Goal: Information Seeking & Learning: Find specific fact

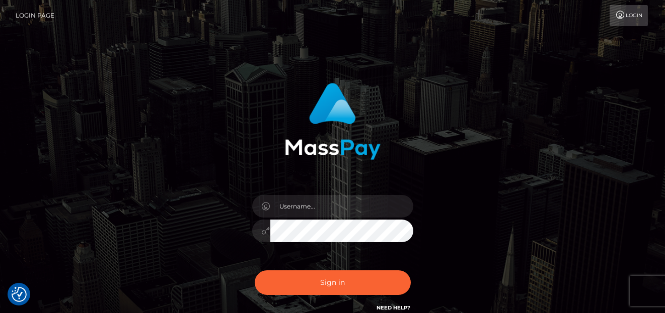
checkbox input "true"
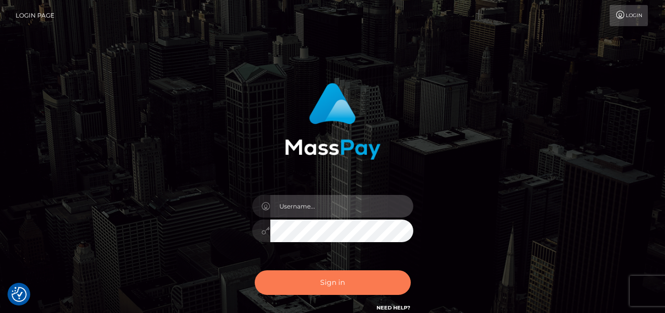
type input "[PERSON_NAME]"
click at [316, 281] on button "Sign in" at bounding box center [333, 283] width 156 height 25
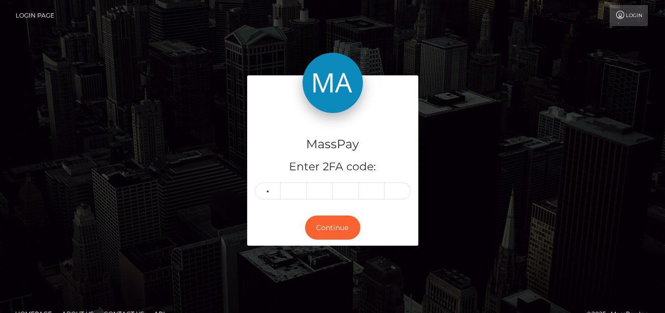
type input "8"
type input "0"
type input "2"
type input "3"
type input "9"
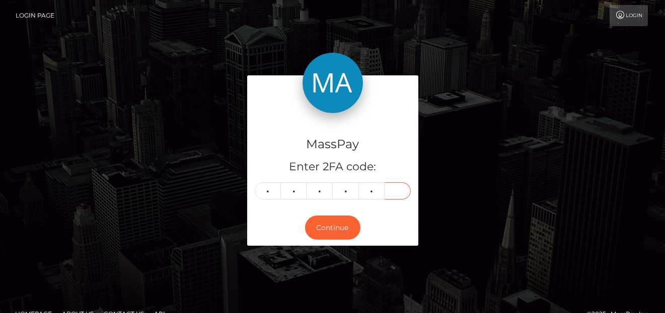
type input "5"
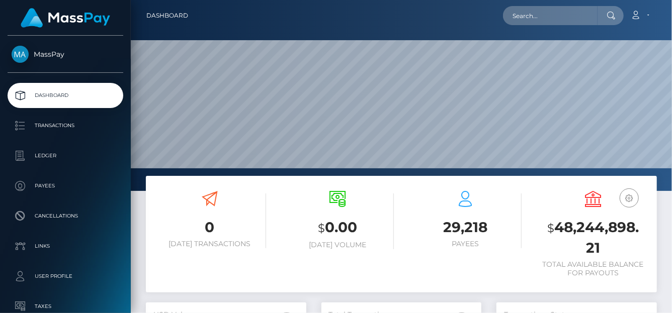
scroll to position [178, 160]
click at [539, 17] on input "text" at bounding box center [550, 15] width 95 height 19
paste input "judsrebecca@gmail.com"
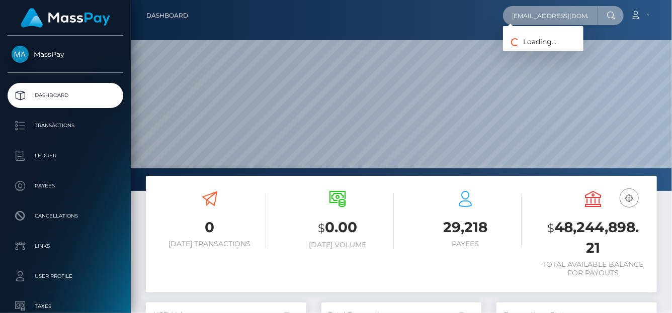
type input "judsrebecca@gmail.com"
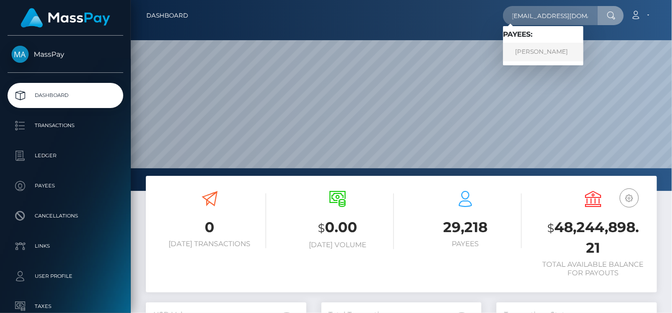
drag, startPoint x: 549, startPoint y: 51, endPoint x: 536, endPoint y: 51, distance: 12.6
click at [536, 51] on link "Rebecca Judson" at bounding box center [543, 52] width 80 height 19
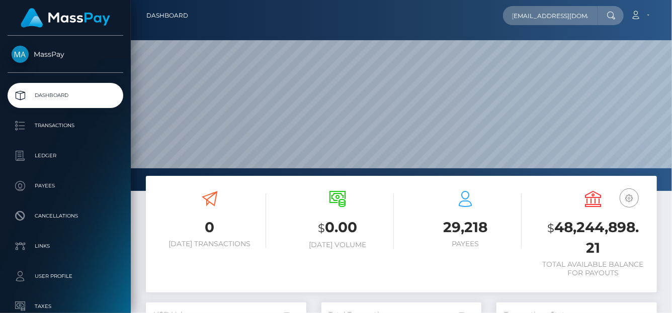
scroll to position [0, 0]
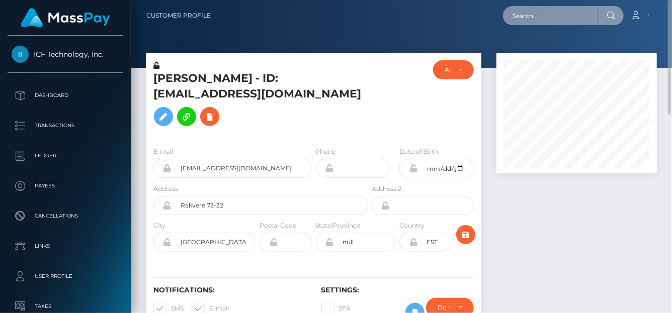
click at [532, 18] on input "text" at bounding box center [550, 15] width 95 height 19
paste input "nevispac1@gmail.com"
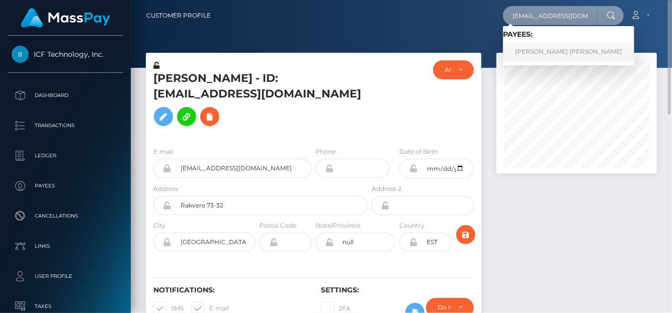
type input "nevispac1@gmail.com"
click at [536, 56] on link "TOMAS DAVID MADRIZ MATA" at bounding box center [568, 52] width 131 height 19
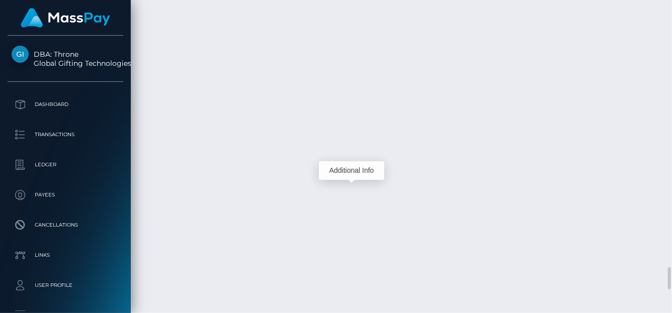
scroll to position [121, 160]
click at [353, 162] on body "DBA: Throne Global Gifting Technologies Inc Dashboard Transactions Ledger Payees" at bounding box center [336, 156] width 672 height 313
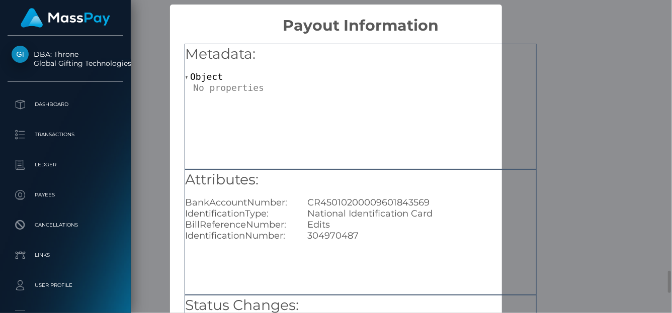
click at [351, 108] on div "Metadata: Object" at bounding box center [361, 107] width 352 height 126
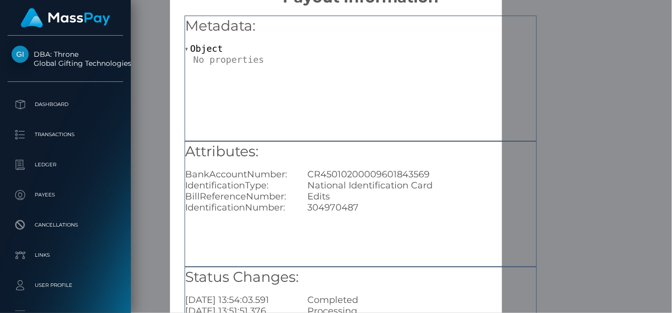
scroll to position [50, 0]
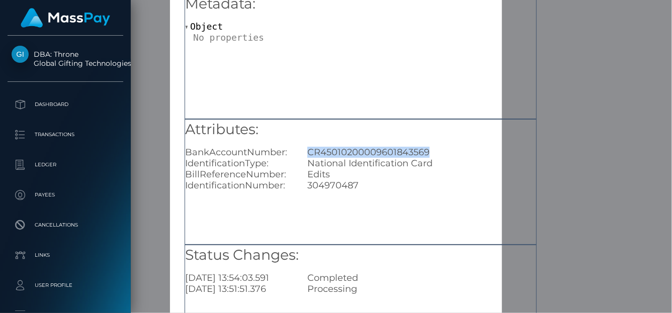
drag, startPoint x: 433, startPoint y: 149, endPoint x: 307, endPoint y: 145, distance: 125.3
click at [307, 145] on div "Attributes: BankAccountNumber: CR45010200009601843569 IdentificationType: Natio…" at bounding box center [360, 156] width 351 height 72
copy div "CR45010200009601843569"
click at [585, 36] on div "× Payout Information Metadata: Object Attributes: BankAccountNumber: CR45010200…" at bounding box center [336, 156] width 672 height 313
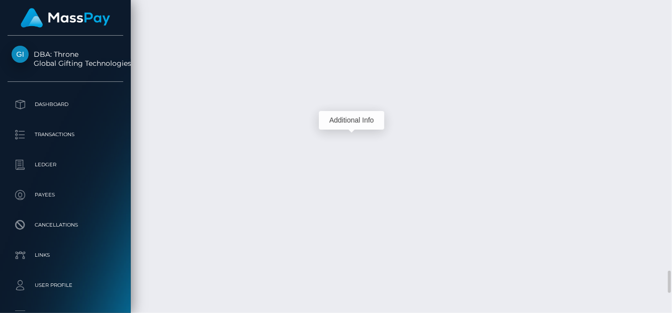
scroll to position [121, 160]
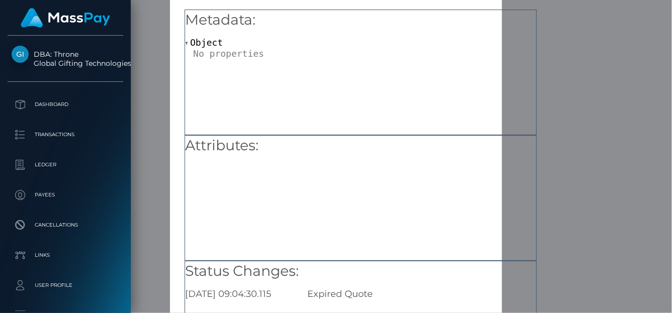
scroll to position [50, 0]
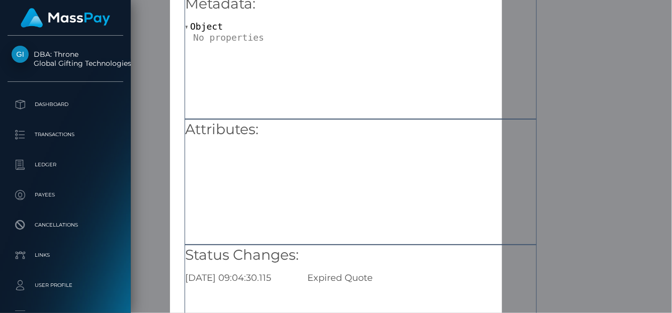
click at [584, 61] on div "× Payout Information Metadata: Object Attributes: Status Changes: 2025-10-06 09…" at bounding box center [336, 156] width 672 height 313
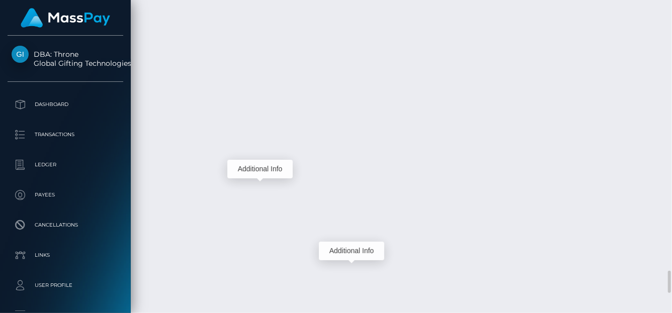
scroll to position [121, 160]
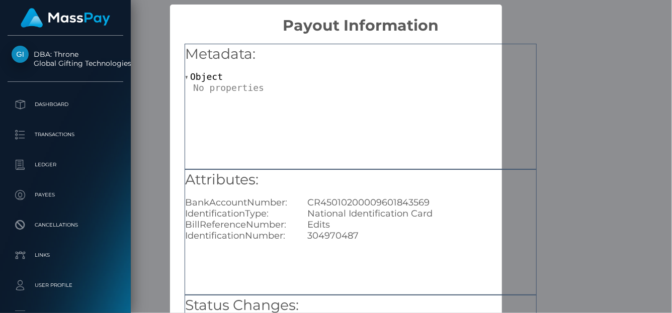
click at [614, 59] on div "× Payout Information Metadata: Object Attributes: BankAccountNumber: CR45010200…" at bounding box center [336, 156] width 672 height 313
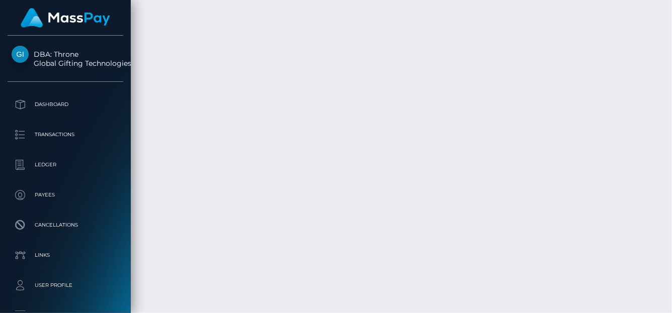
click at [351, 158] on div "Additional Info" at bounding box center [351, 168] width 65 height 25
drag, startPoint x: 351, startPoint y: 158, endPoint x: 311, endPoint y: 89, distance: 80.0
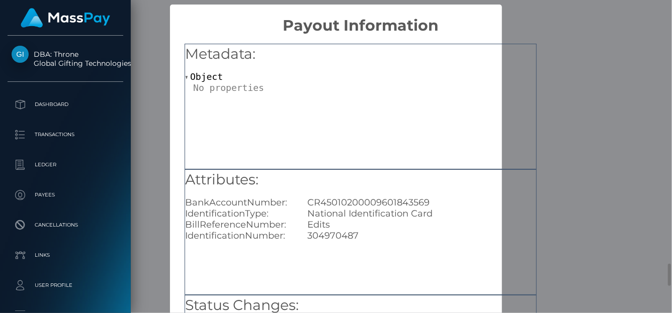
click at [353, 273] on div "Attributes: BankAccountNumber: CR45010200009601843569 IdentificationType: Natio…" at bounding box center [361, 233] width 352 height 126
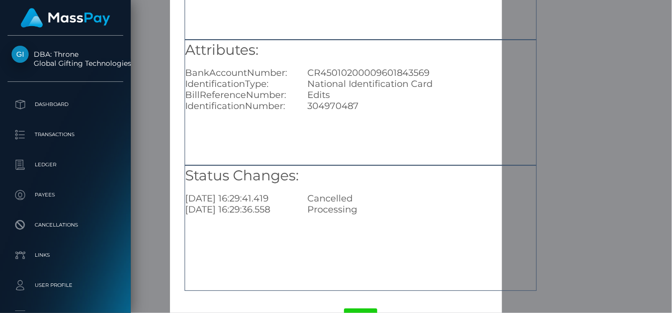
scroll to position [150, 0]
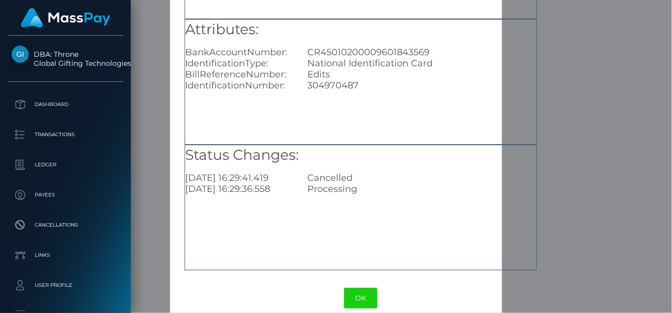
click at [636, 73] on div "× Payout Information Metadata: Object Attributes: BankAccountNumber: CR45010200…" at bounding box center [336, 156] width 672 height 313
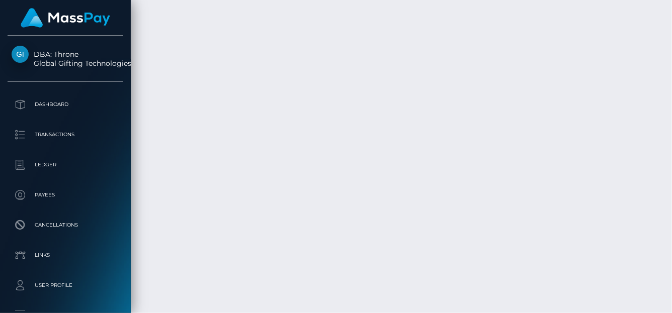
scroll to position [121, 160]
drag, startPoint x: 356, startPoint y: 160, endPoint x: 347, endPoint y: 85, distance: 76.6
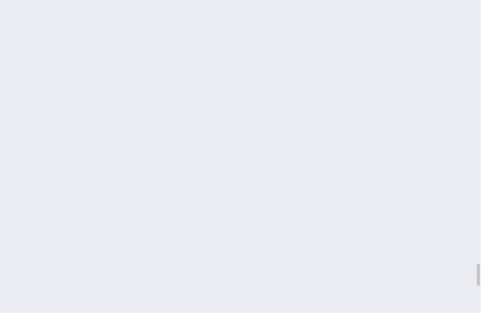
scroll to position [3884, 0]
click at [123, 164] on div "Additional Info" at bounding box center [128, 176] width 65 height 25
click at [122, 165] on div "Additional Info" at bounding box center [128, 176] width 65 height 25
click at [124, 166] on body "DBA: Throne Global Gifting Technologies Inc Dashboard Transactions Ledger Payees" at bounding box center [240, 156] width 481 height 313
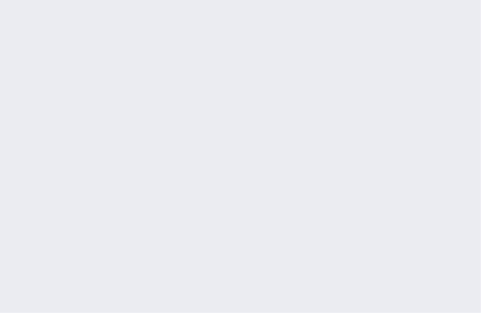
click at [126, 164] on div "Additional Info" at bounding box center [128, 176] width 65 height 25
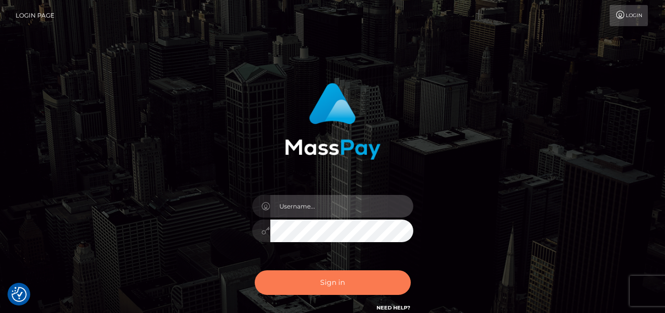
type input "[PERSON_NAME]"
click at [361, 279] on button "Sign in" at bounding box center [333, 283] width 156 height 25
type input "denise"
click at [366, 280] on button "Sign in" at bounding box center [333, 283] width 156 height 25
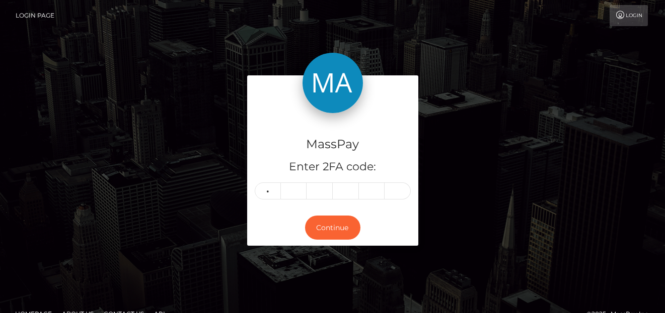
type input "2"
type input "6"
type input "0"
type input "1"
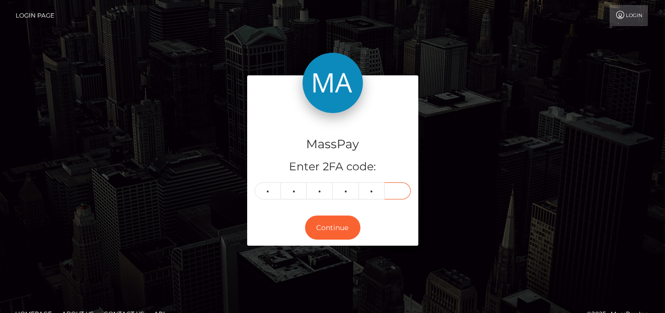
type input "8"
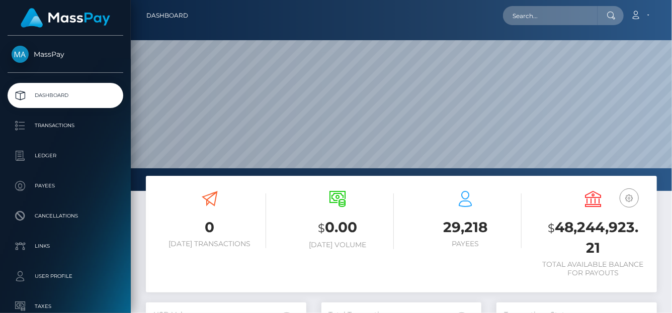
scroll to position [178, 160]
click at [517, 7] on input "text" at bounding box center [550, 15] width 95 height 19
paste input "[EMAIL_ADDRESS][DOMAIN_NAME]"
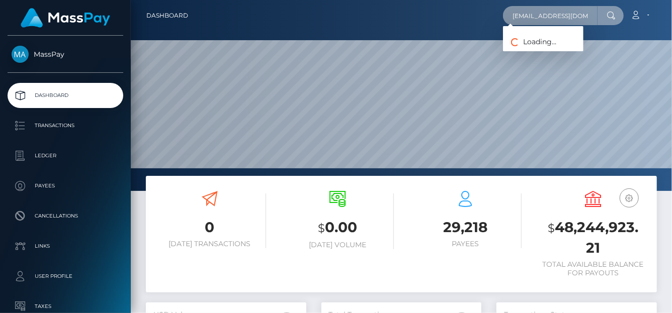
type input "[EMAIL_ADDRESS][DOMAIN_NAME]"
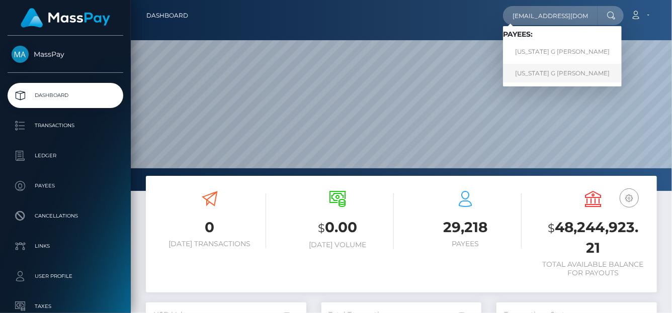
click at [527, 71] on link "[US_STATE] G [PERSON_NAME]" at bounding box center [562, 73] width 119 height 19
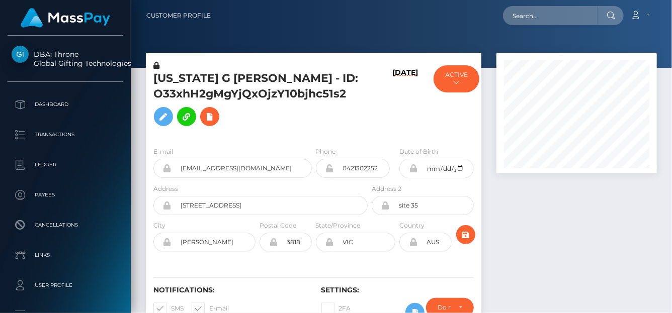
scroll to position [121, 160]
click at [539, 25] on input "text" at bounding box center [550, 15] width 95 height 19
paste input "[EMAIL_ADDRESS][DOMAIN_NAME]"
click at [528, 17] on input "msxmental@gmail.com" at bounding box center [550, 15] width 95 height 19
paste input "sxmental@gmail.comm"
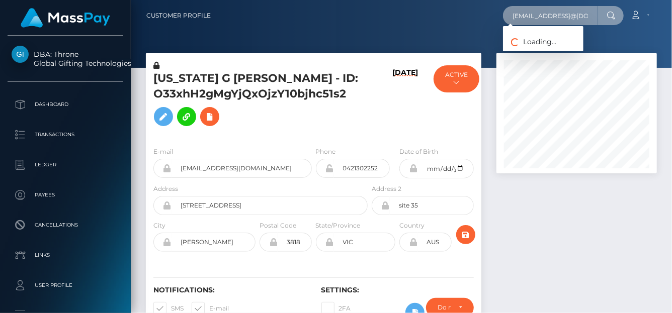
scroll to position [0, 11]
click at [508, 19] on input "msxmsxmental@gmail.commental@gmail.com" at bounding box center [550, 15] width 95 height 19
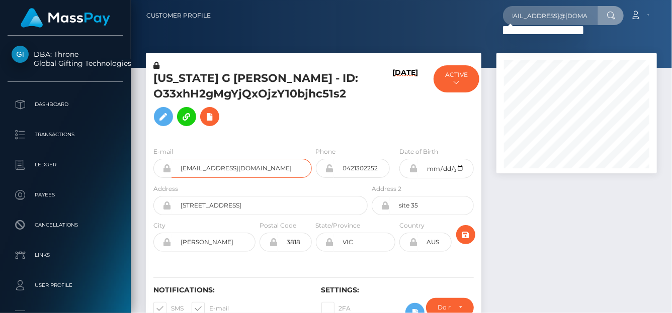
scroll to position [0, 0]
drag, startPoint x: 189, startPoint y: 162, endPoint x: 78, endPoint y: 149, distance: 110.9
click at [78, 149] on div "DBA: Throne Global Gifting Technologies Inc Dashboard Transactions Ledger" at bounding box center [336, 156] width 672 height 313
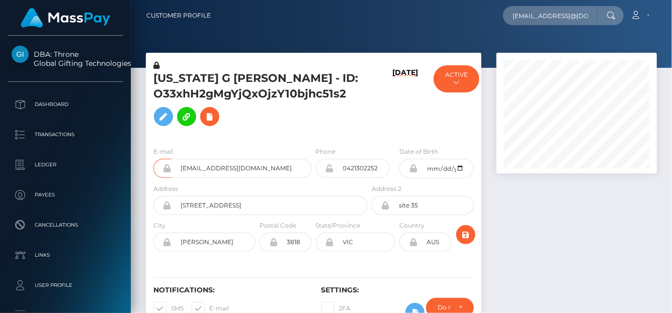
drag, startPoint x: 500, startPoint y: 17, endPoint x: 509, endPoint y: 17, distance: 9.1
click at [500, 17] on div "msxmsxmental@gmail.commental@gmail.com Loading... Loading... Account Edit Profi…" at bounding box center [438, 15] width 438 height 21
drag, startPoint x: 510, startPoint y: 17, endPoint x: 659, endPoint y: 22, distance: 149.0
click at [659, 22] on div "Customer Profile msxmsxmental@gmail.commental@gmail.com Loading... Loading..." at bounding box center [401, 15] width 525 height 21
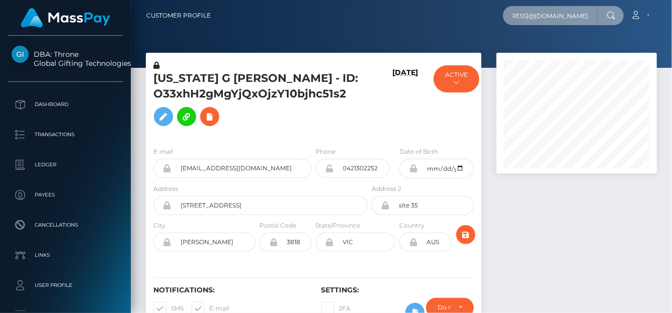
paste input "text"
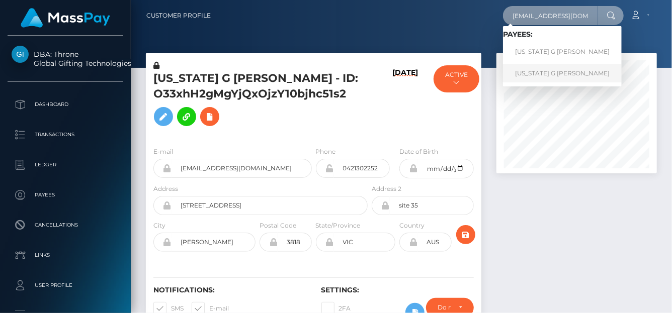
type input "msxmental@gmail.com"
click at [537, 70] on link "MONTANA G MOTT" at bounding box center [562, 73] width 119 height 19
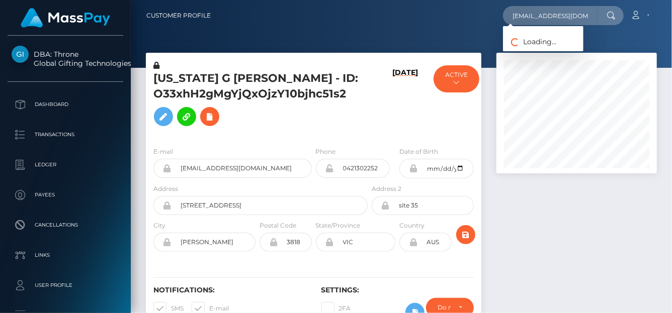
scroll to position [121, 160]
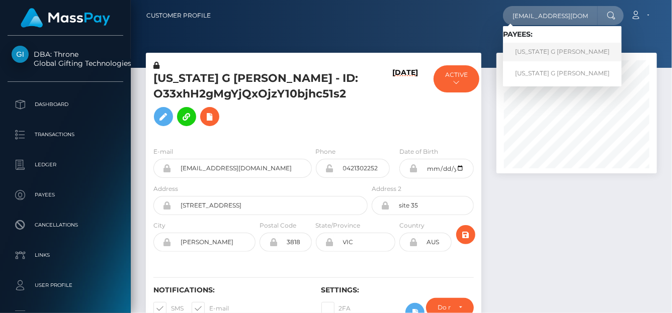
type input "[EMAIL_ADDRESS][DOMAIN_NAME]"
click at [537, 53] on link "MONTANA G MOTT" at bounding box center [562, 52] width 119 height 19
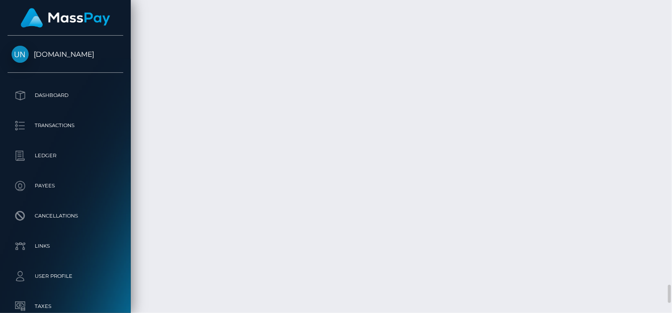
scroll to position [121, 160]
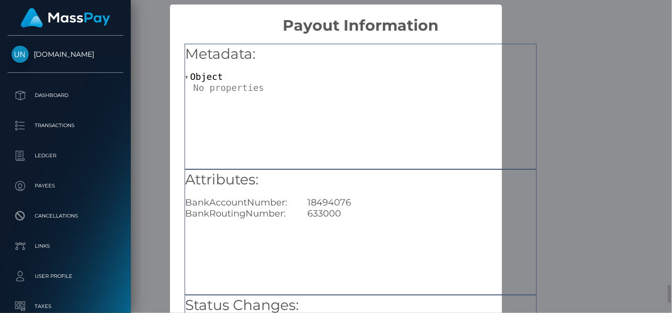
scroll to position [0, 0]
click at [530, 55] on h5 "Metadata:" at bounding box center [360, 54] width 351 height 20
click at [531, 57] on h5 "Metadata:" at bounding box center [360, 54] width 351 height 20
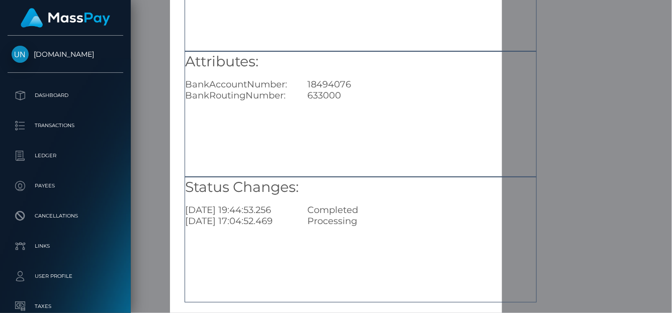
scroll to position [165, 0]
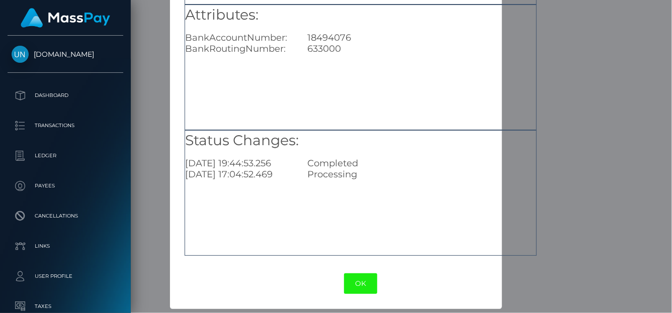
click at [357, 285] on button "OK" at bounding box center [360, 284] width 33 height 21
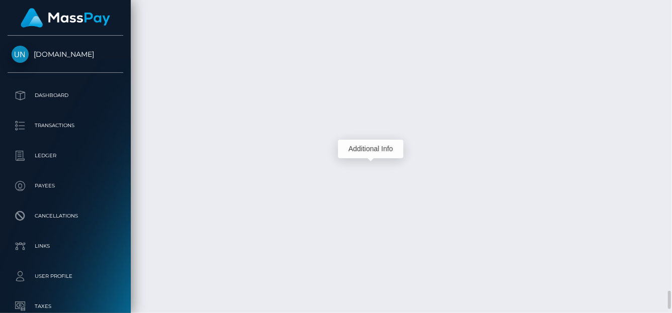
scroll to position [121, 160]
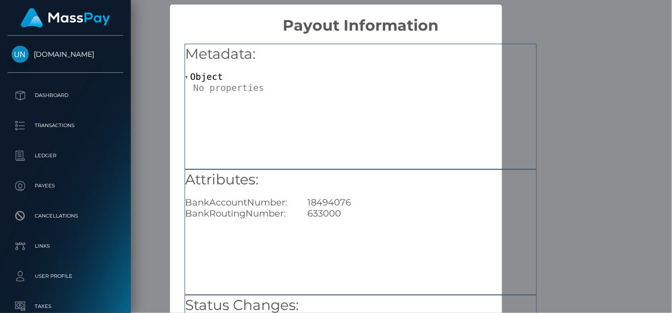
click at [539, 34] on h2 "Payout Information" at bounding box center [360, 20] width 381 height 30
click at [597, 46] on div "× Payout Information Metadata: Object Attributes: BankAccountNumber: 18494076 B…" at bounding box center [336, 156] width 672 height 313
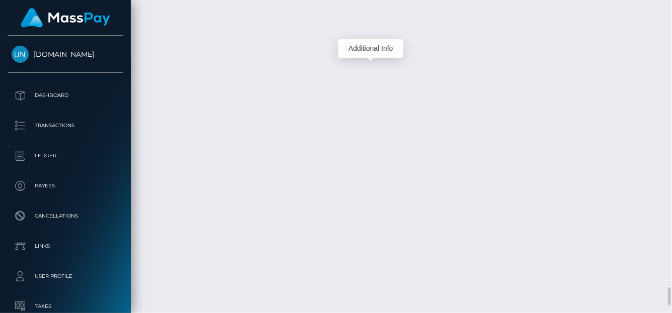
scroll to position [4988, 0]
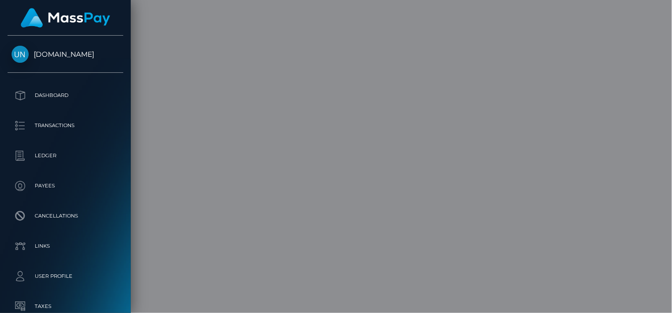
scroll to position [0, 0]
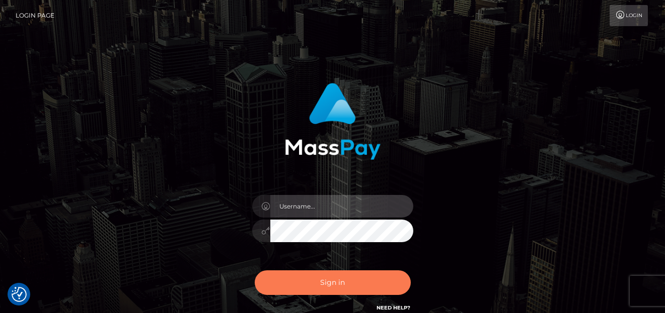
type input "[PERSON_NAME]"
click at [317, 283] on button "Sign in" at bounding box center [333, 283] width 156 height 25
type input "[PERSON_NAME]"
click at [294, 291] on button "Sign in" at bounding box center [333, 283] width 156 height 25
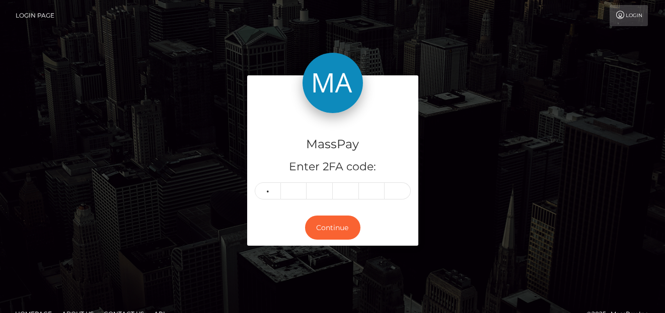
type input "5"
type input "2"
type input "3"
type input "8"
type input "9"
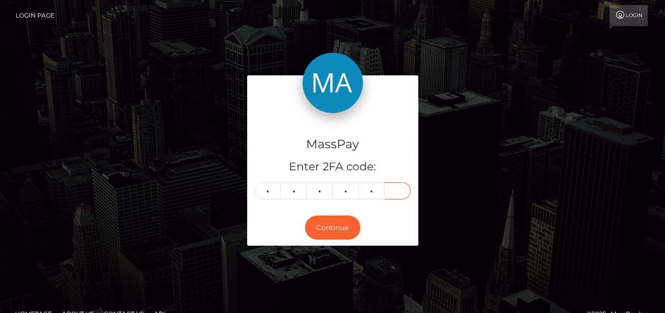
type input "9"
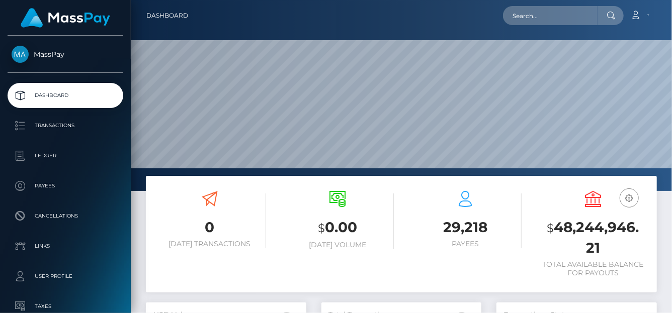
scroll to position [191, 541]
drag, startPoint x: 506, startPoint y: 17, endPoint x: 517, endPoint y: 16, distance: 11.6
click at [506, 17] on input "text" at bounding box center [550, 15] width 95 height 19
paste input "[EMAIL_ADDRESS][DOMAIN_NAME]"
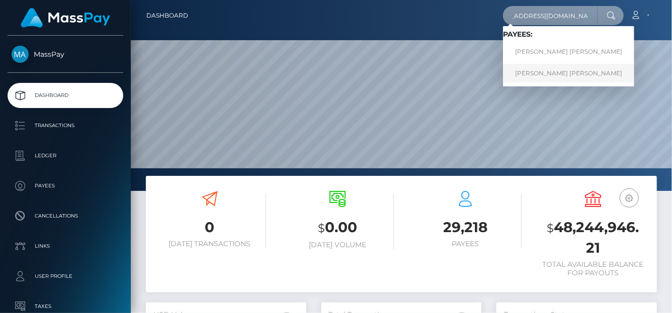
type input "[EMAIL_ADDRESS][DOMAIN_NAME]"
click at [563, 74] on link "[PERSON_NAME] [PERSON_NAME]" at bounding box center [568, 73] width 131 height 19
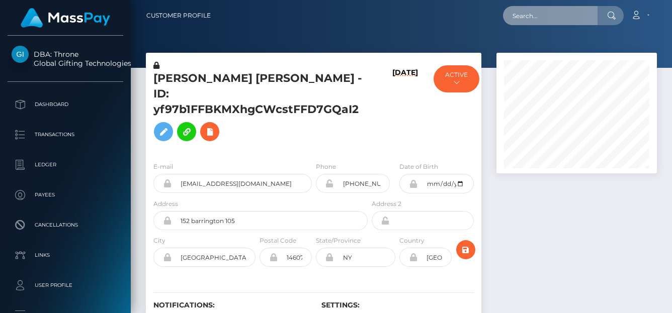
click at [541, 20] on input "text" at bounding box center [550, 15] width 95 height 19
paste input "[EMAIL_ADDRESS][DOMAIN_NAME]"
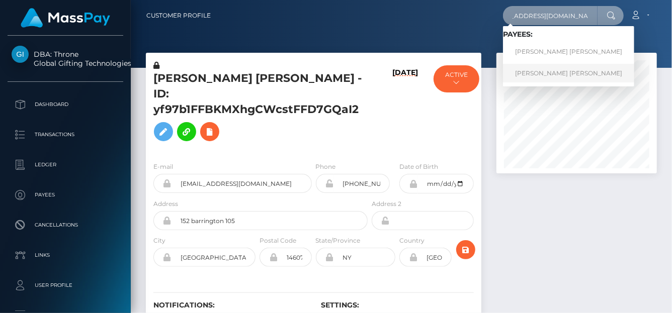
type input "[EMAIL_ADDRESS][DOMAIN_NAME]"
click at [538, 75] on link "JENNA MARIE SADWICK" at bounding box center [568, 73] width 131 height 19
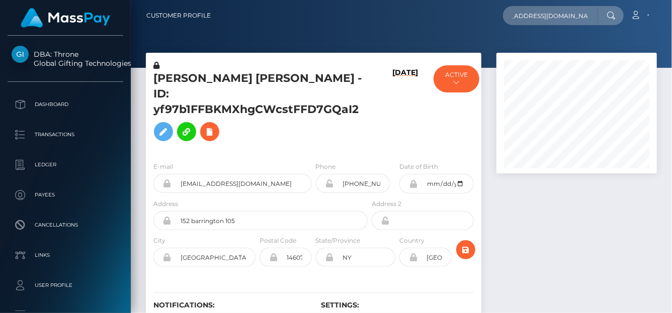
scroll to position [0, 0]
click at [533, 13] on input "text" at bounding box center [550, 15] width 95 height 19
paste input "[EMAIL_ADDRESS][DOMAIN_NAME]"
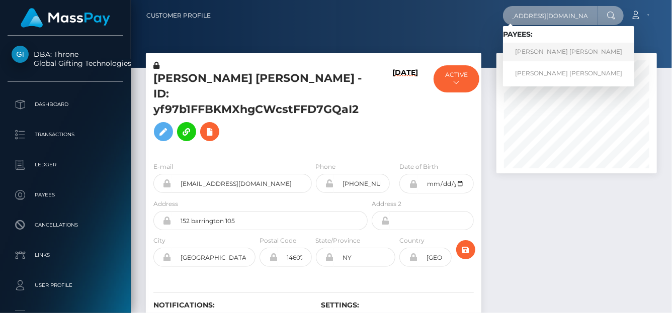
type input "[EMAIL_ADDRESS][DOMAIN_NAME]"
click at [551, 55] on link "JENNA MARIE SADWICK" at bounding box center [568, 52] width 131 height 19
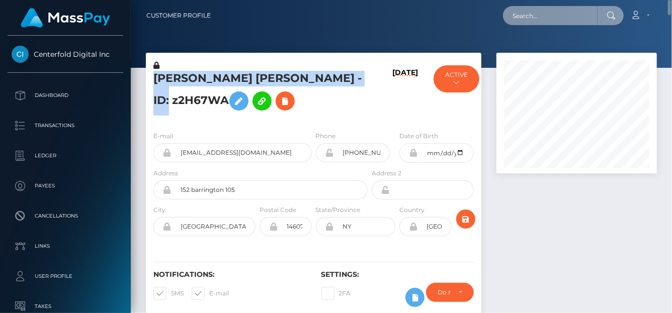
click at [530, 17] on input "text" at bounding box center [550, 15] width 95 height 19
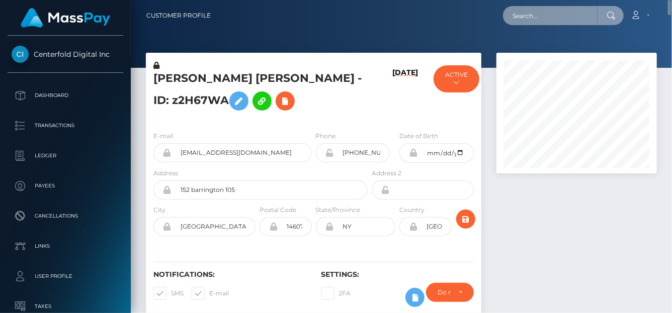
paste input "[EMAIL_ADDRESS][DOMAIN_NAME]"
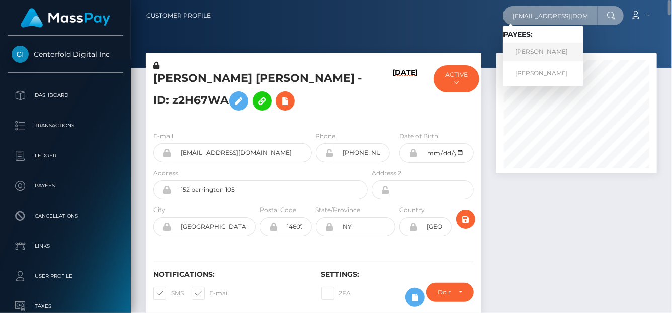
type input "[EMAIL_ADDRESS][DOMAIN_NAME]"
click at [537, 55] on link "Nina Vladimirovna Ovchinnikova" at bounding box center [543, 52] width 80 height 19
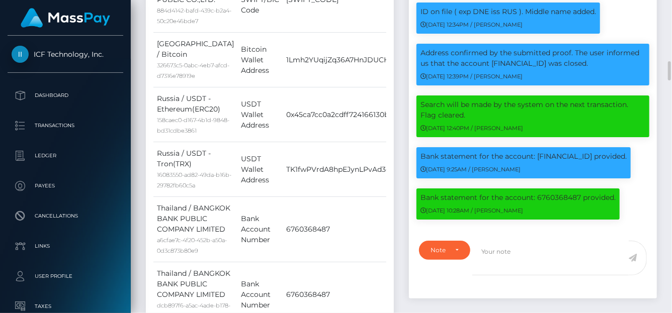
scroll to position [605, 0]
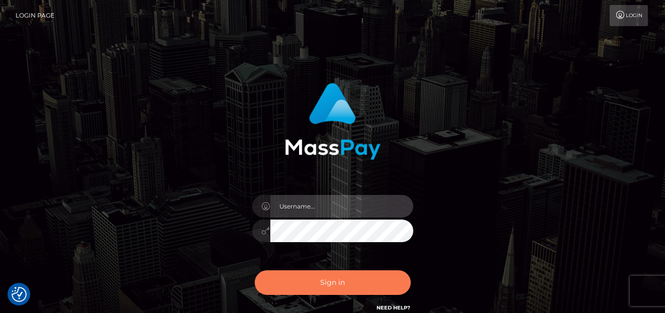
type input "denise"
drag, startPoint x: 287, startPoint y: 287, endPoint x: 261, endPoint y: 140, distance: 149.3
click at [287, 287] on button "Sign in" at bounding box center [333, 283] width 156 height 25
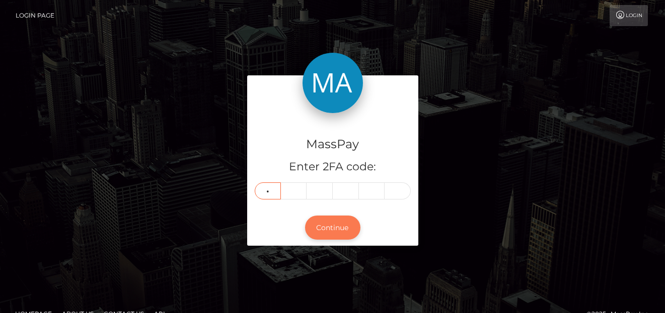
type input "2"
type input "1"
type input "3"
type input "5"
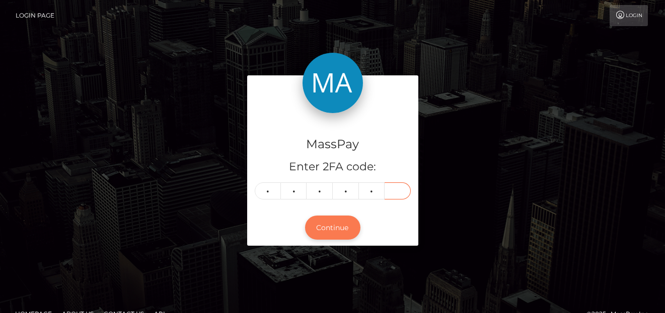
type input "7"
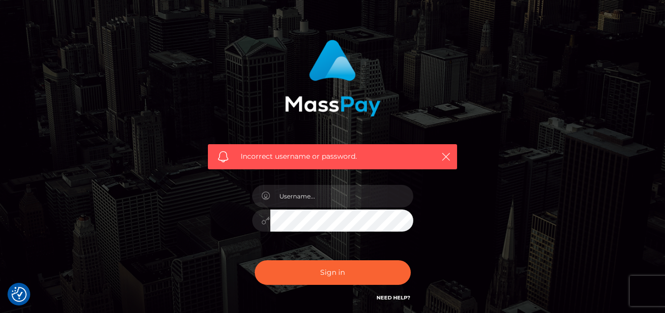
scroll to position [101, 0]
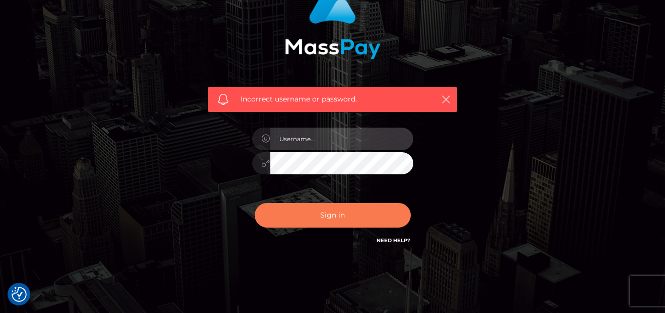
type input "[PERSON_NAME]"
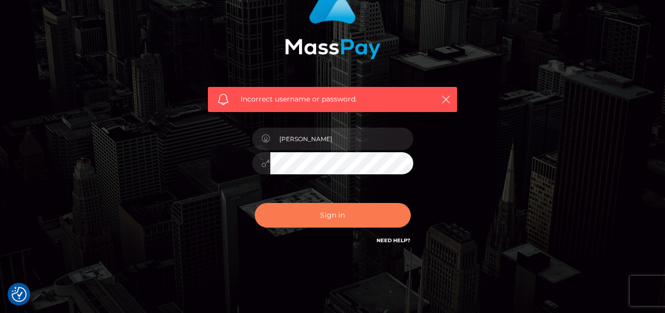
click at [355, 214] on button "Sign in" at bounding box center [333, 215] width 156 height 25
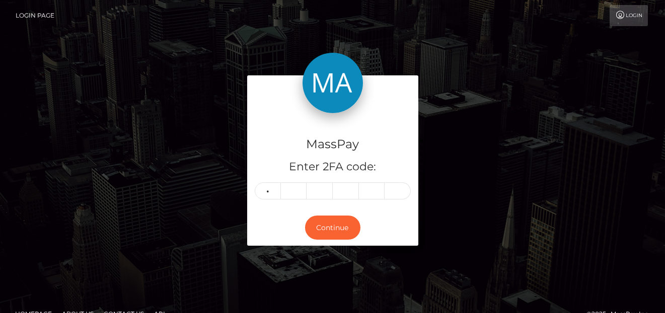
type input "4"
type input "7"
type input "1"
type input "6"
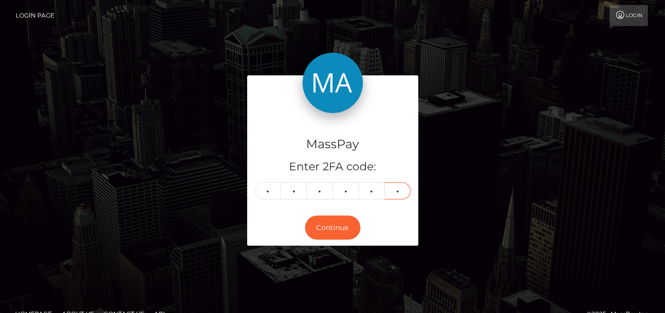
type input "5"
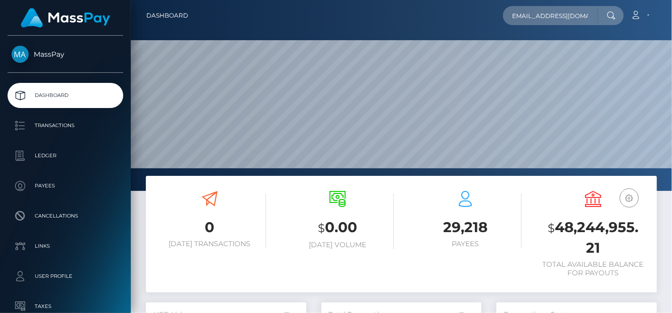
scroll to position [178, 160]
type input "nikkigray674@gmail.com"
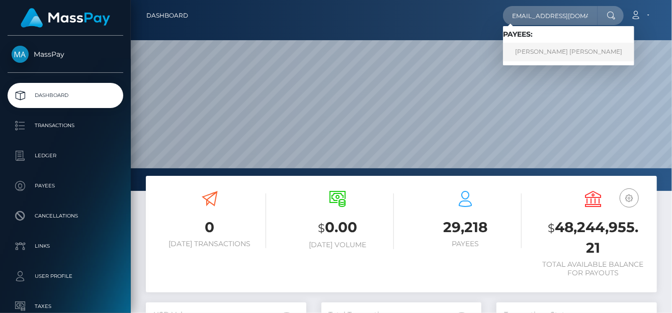
click at [556, 50] on link "Abdou Yande Ndoye" at bounding box center [568, 52] width 131 height 19
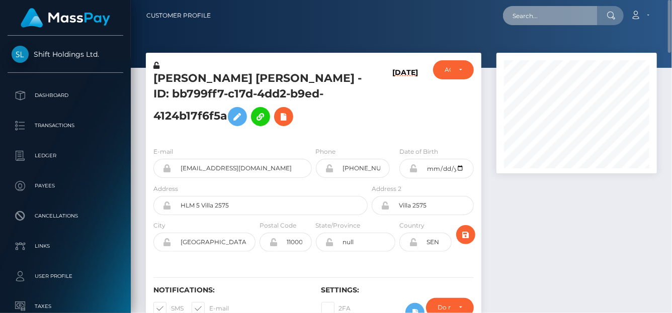
click at [544, 16] on input "text" at bounding box center [550, 15] width 95 height 19
paste input "[EMAIL_ADDRESS][DOMAIN_NAME]"
click at [520, 18] on input "[EMAIL_ADDRESS][DOMAIN_NAME]" at bounding box center [550, 15] width 95 height 19
drag, startPoint x: 504, startPoint y: 17, endPoint x: 638, endPoint y: 11, distance: 134.0
click at [638, 11] on div "[EMAIL_ADDRESS][DOMAIN_NAME] Loading... Loading... Account Edit Profile" at bounding box center [438, 15] width 438 height 21
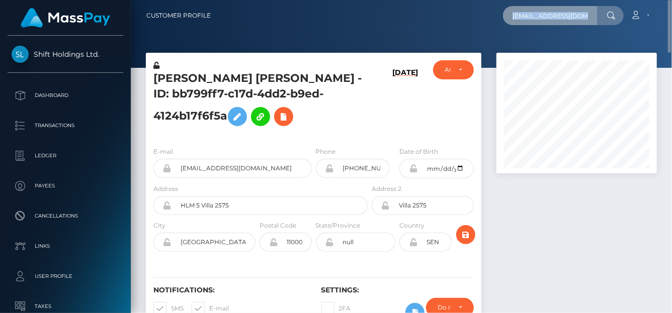
click at [516, 23] on input "[EMAIL_ADDRESS][DOMAIN_NAME]" at bounding box center [550, 15] width 95 height 19
click at [519, 15] on input "[EMAIL_ADDRESS][DOMAIN_NAME]" at bounding box center [550, 15] width 95 height 19
drag, startPoint x: 513, startPoint y: 16, endPoint x: 671, endPoint y: 18, distance: 158.5
click at [671, 18] on nav "Customer Profile [EMAIL_ADDRESS][DOMAIN_NAME] Loading... Loading... Account Edi…" at bounding box center [401, 15] width 541 height 31
paste input "gagnemelody05"
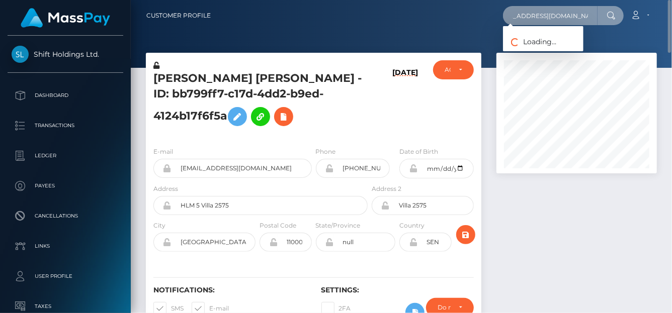
scroll to position [0, 14]
type input "[EMAIL_ADDRESS][DOMAIN_NAME]"
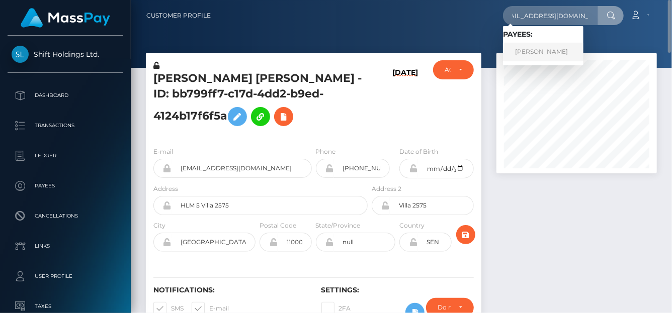
scroll to position [0, 0]
click at [531, 56] on link "[PERSON_NAME]" at bounding box center [543, 52] width 80 height 19
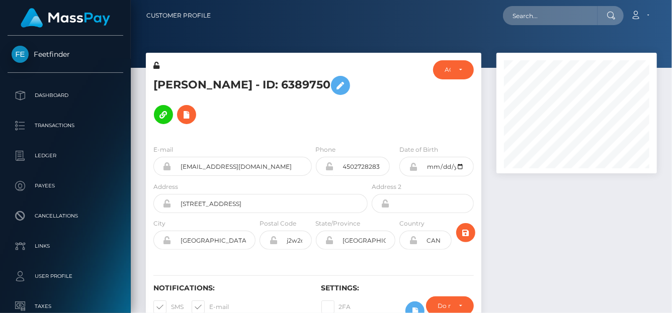
scroll to position [121, 160]
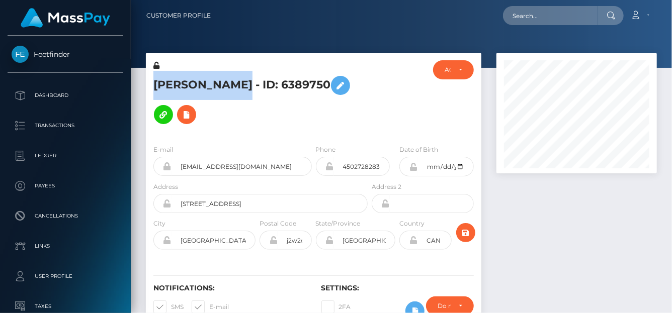
drag, startPoint x: 236, startPoint y: 87, endPoint x: 148, endPoint y: 86, distance: 88.0
click at [148, 86] on div "[PERSON_NAME] - ID: 6389750" at bounding box center [258, 98] width 224 height 76
copy h5 "[PERSON_NAME]"
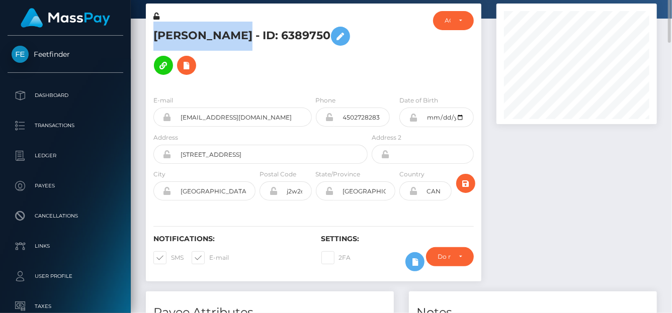
scroll to position [0, 0]
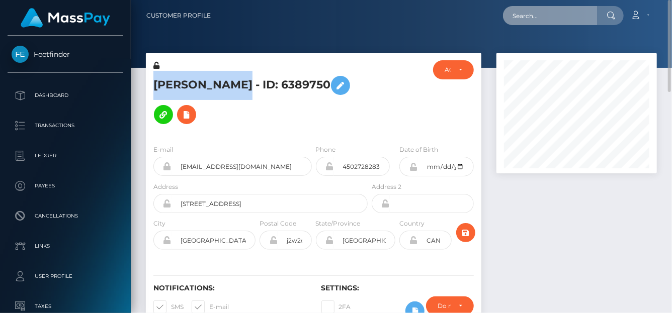
click at [546, 19] on input "text" at bounding box center [550, 15] width 95 height 19
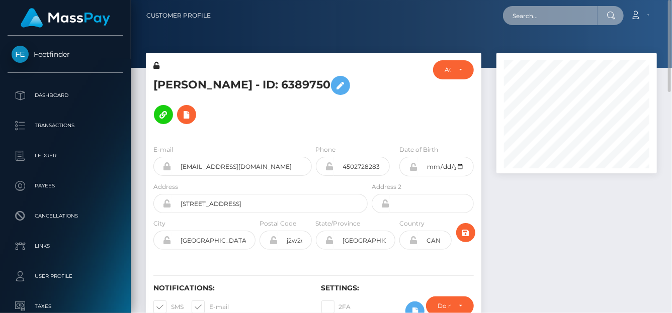
paste input "yashbendra.singh2112@gmail.com"
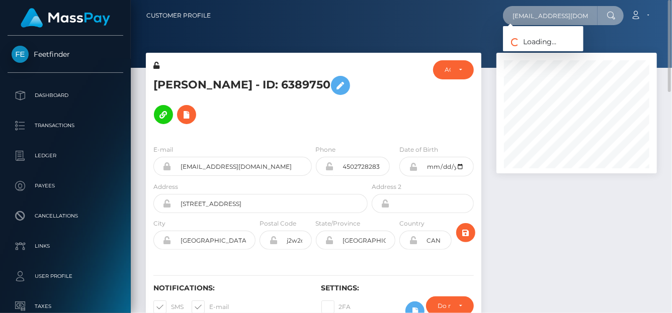
click at [519, 18] on input "yashbendra.singh2112@gmail.com" at bounding box center [550, 15] width 95 height 19
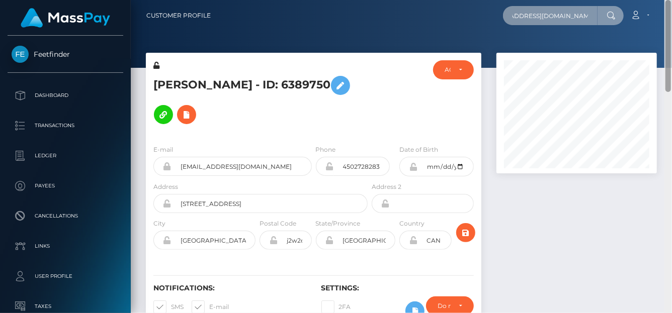
drag, startPoint x: 513, startPoint y: 16, endPoint x: 668, endPoint y: 49, distance: 158.6
click at [666, 45] on div "Customer Profile yashbendra.singh2112@gmail.com Loading... Loading..." at bounding box center [401, 156] width 541 height 313
paste input "awesomeyas"
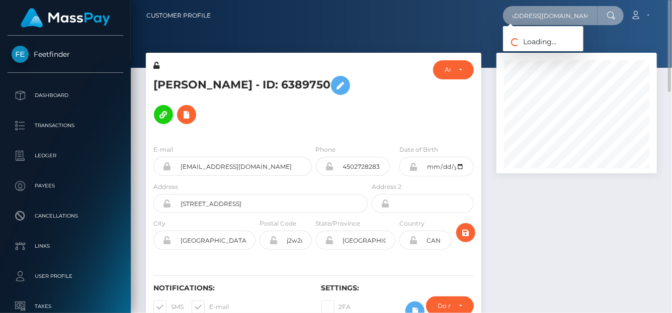
scroll to position [0, 18]
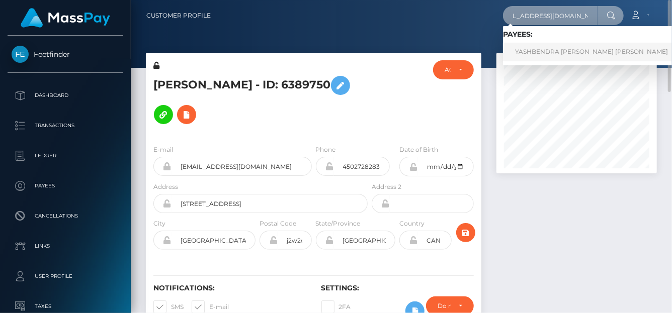
type input "awesomeyash2112@gmail.com"
click at [537, 54] on link "YASHBENDRA SINGH Singh" at bounding box center [591, 52] width 177 height 19
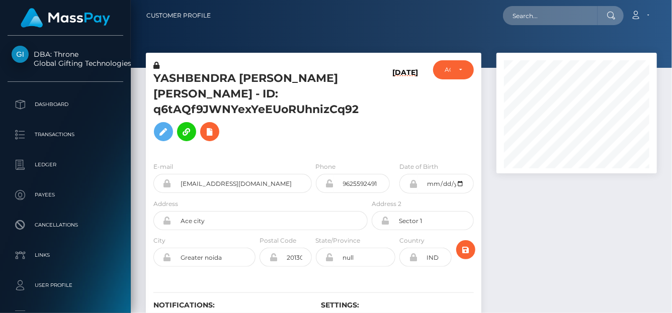
scroll to position [121, 160]
drag, startPoint x: 278, startPoint y: 77, endPoint x: 138, endPoint y: 78, distance: 140.4
copy div "YASHBENDRA SINGH"
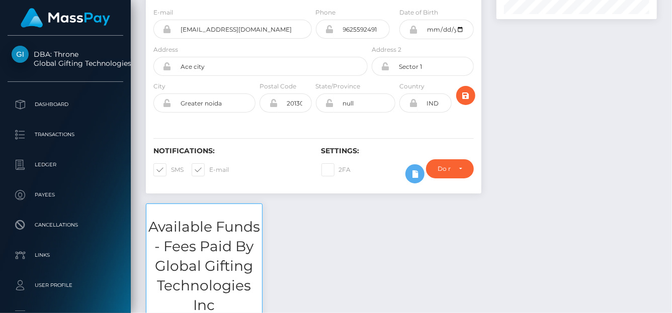
scroll to position [0, 0]
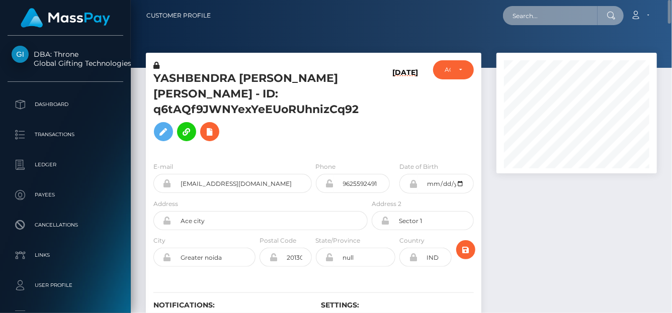
click at [523, 11] on input "text" at bounding box center [550, 15] width 95 height 19
paste input "[EMAIL_ADDRESS][DOMAIN_NAME]"
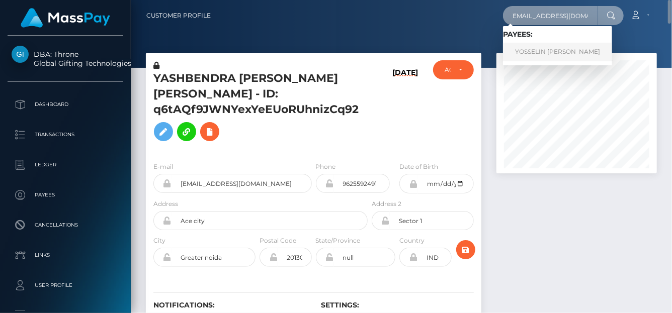
type input "[EMAIL_ADDRESS][DOMAIN_NAME]"
click at [530, 52] on link "YOSSELIN CAROLINA CARRANZA ARIAS" at bounding box center [557, 52] width 109 height 19
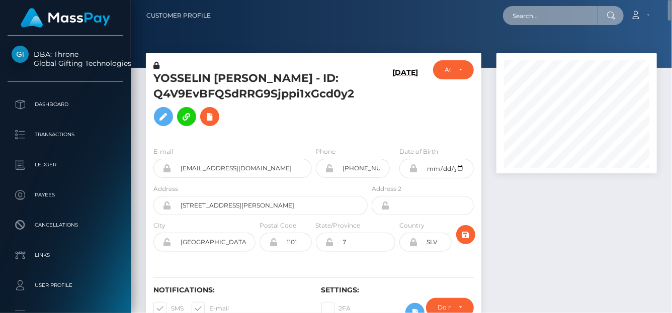
click at [552, 17] on input "text" at bounding box center [550, 15] width 95 height 19
paste input "summermarie0625@gmail.com"
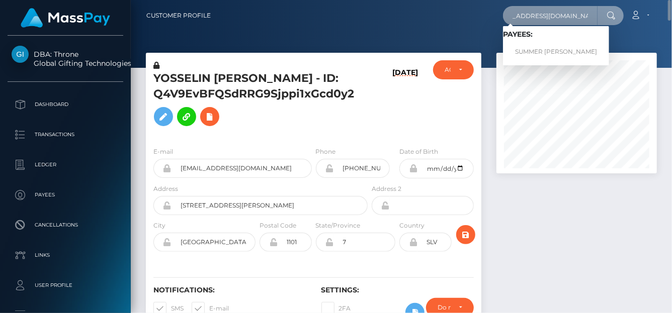
type input "summermarie0625@gmail.com"
click at [580, 45] on link "SUMMER MARIE WEIMERN" at bounding box center [556, 52] width 106 height 19
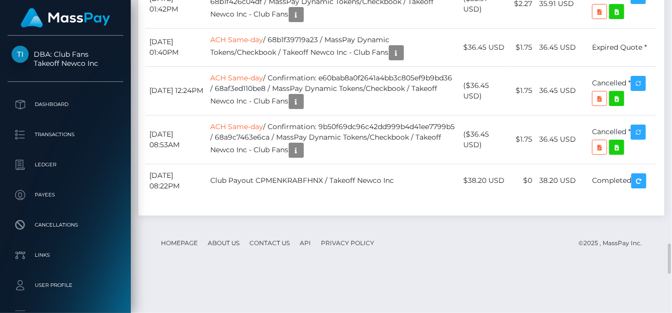
scroll to position [121, 160]
